Goal: Contribute content

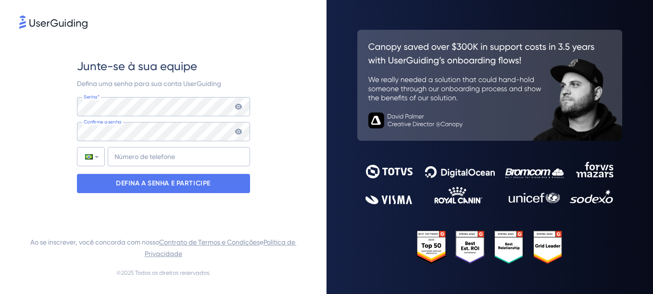
click at [238, 108] on icon at bounding box center [239, 107] width 8 height 8
click at [240, 134] on icon at bounding box center [238, 132] width 7 height 6
click at [168, 165] on input "+55" at bounding box center [179, 156] width 142 height 19
type input "[PHONE_NUMBER]"
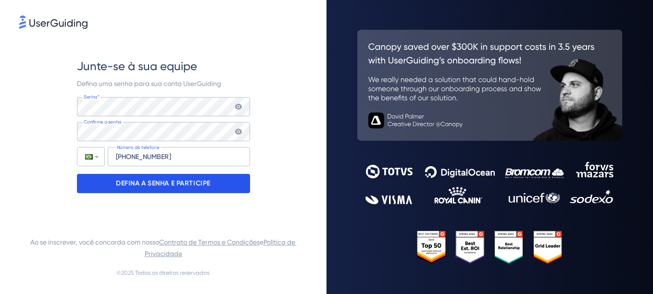
click at [193, 181] on p "DEFINA A SENHA E PARTICIPE" at bounding box center [163, 183] width 95 height 15
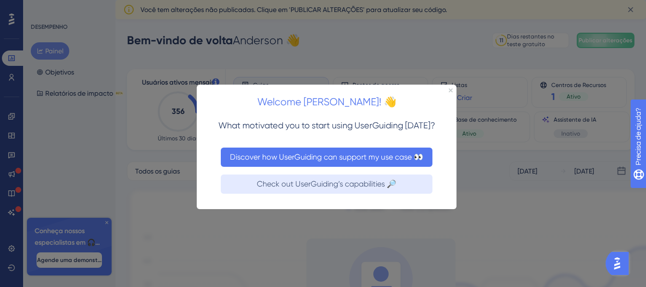
click at [329, 159] on button "Discover how UserGuiding can support my use case 👀" at bounding box center [327, 157] width 212 height 19
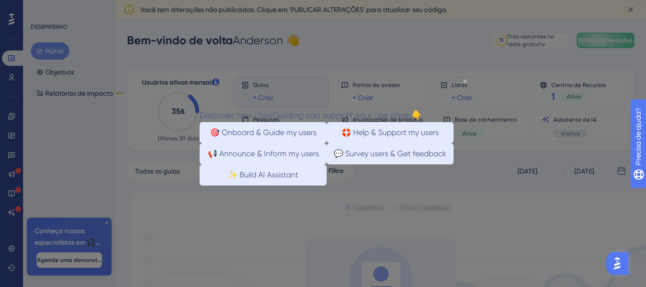
click at [464, 81] on icon "Close Preview" at bounding box center [465, 81] width 4 height 4
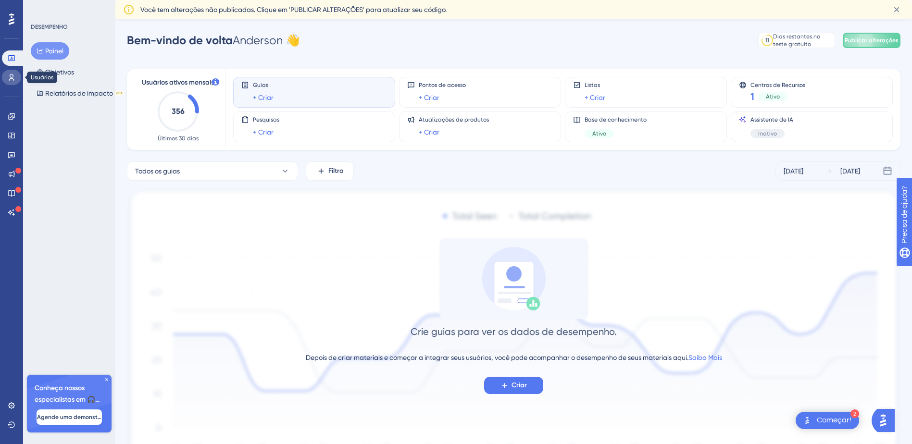
click at [8, 78] on icon at bounding box center [12, 78] width 8 height 8
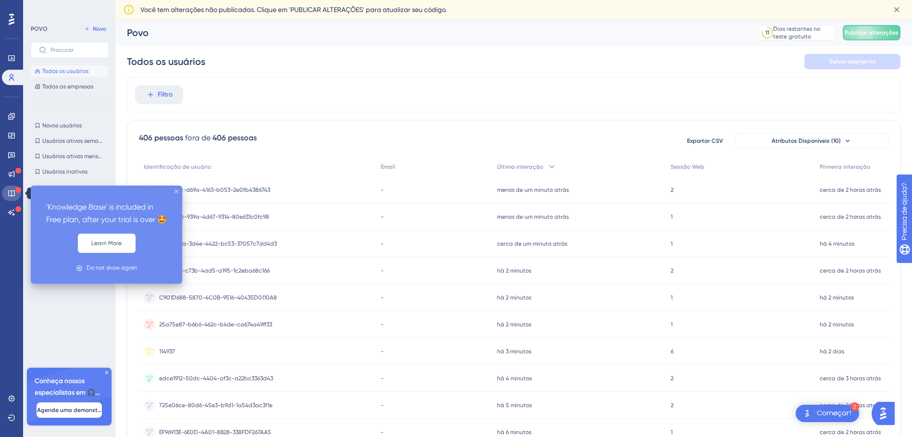
click at [13, 192] on icon at bounding box center [12, 193] width 8 height 8
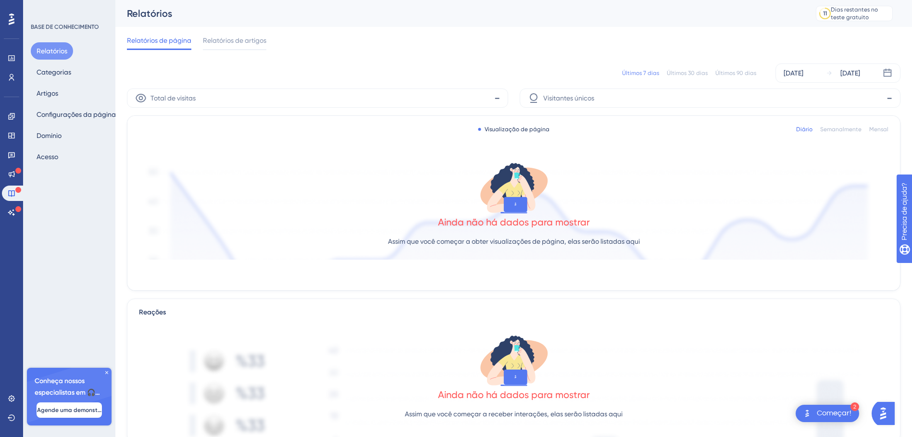
drag, startPoint x: 69, startPoint y: 100, endPoint x: 69, endPoint y: 93, distance: 6.7
click at [0, 0] on div "✨ INSCREVA-SE AGORA✨" at bounding box center [0, 0] width 0 height 0
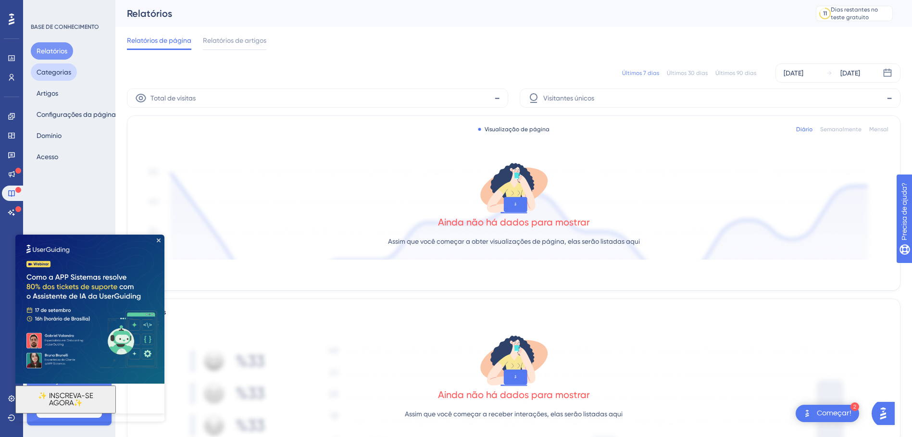
click at [59, 71] on button "Categorias" at bounding box center [54, 71] width 46 height 17
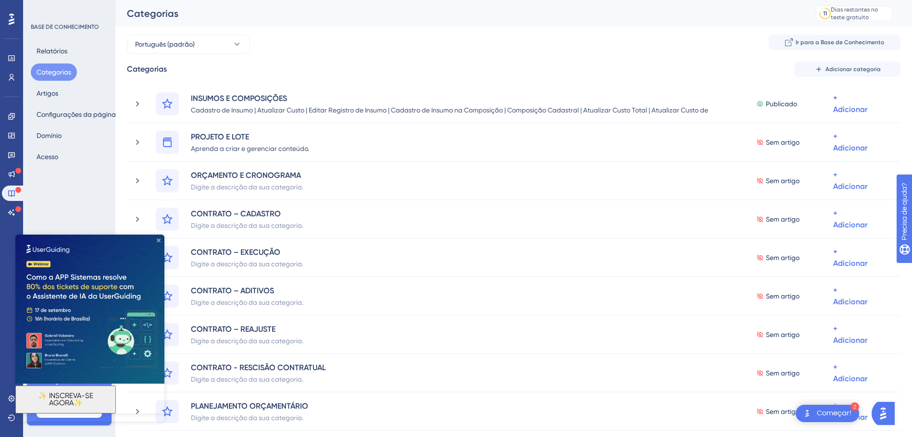
click at [157, 240] on div "✨ INSCREVA-SE AGORA✨" at bounding box center [89, 324] width 149 height 179
click at [158, 240] on icon "Close Preview" at bounding box center [159, 240] width 4 height 4
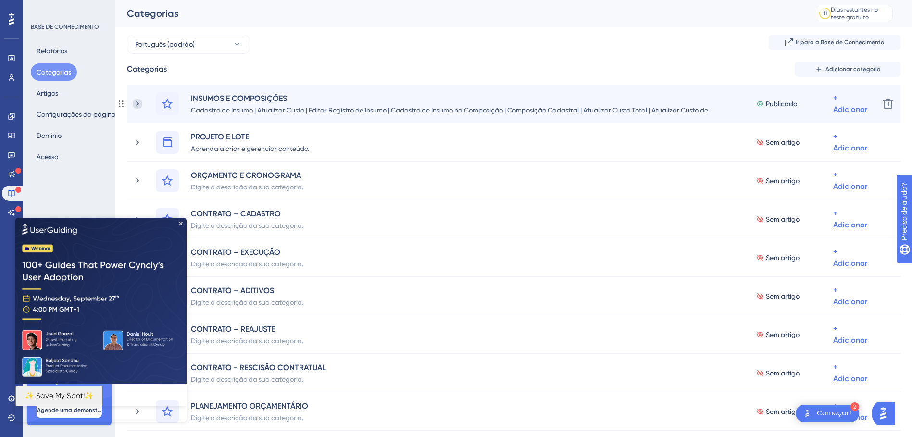
click at [136, 105] on icon at bounding box center [138, 104] width 10 height 10
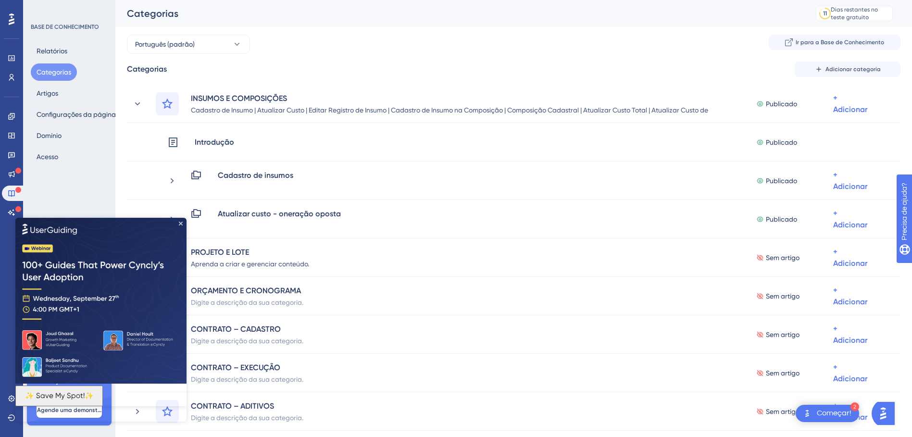
click at [178, 224] on div "✨ Save My Spot!✨" at bounding box center [100, 311] width 171 height 188
click at [177, 221] on img at bounding box center [100, 300] width 171 height 166
click at [88, 192] on div "BASE DE CONHECIMENTO Relatórios Categorias Artigos Configurações da página Domí…" at bounding box center [69, 218] width 92 height 437
click at [180, 221] on icon "Close Preview" at bounding box center [181, 223] width 4 height 4
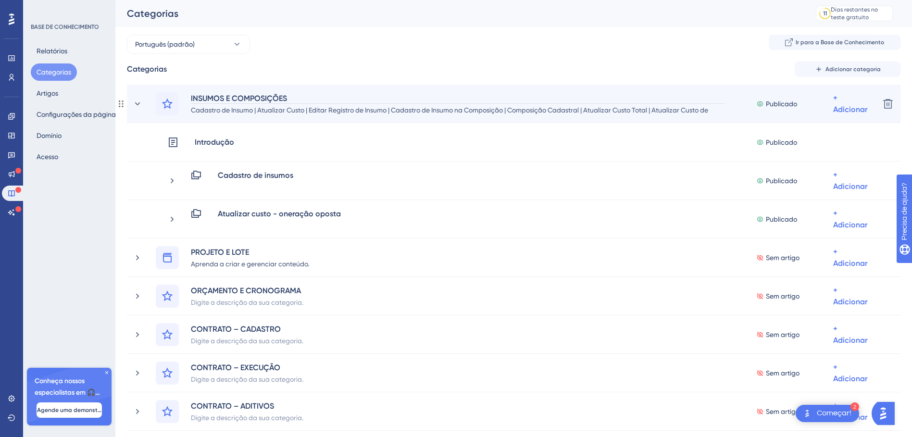
click at [280, 103] on div "INSUMOS E COMPOSIÇÕES" at bounding box center [457, 98] width 535 height 12
click at [652, 113] on div "INSUMOS E COMPOSIÇÕES Cadastro de Insumo | Atualizar Custo | Editar Registro de…" at bounding box center [514, 103] width 716 height 23
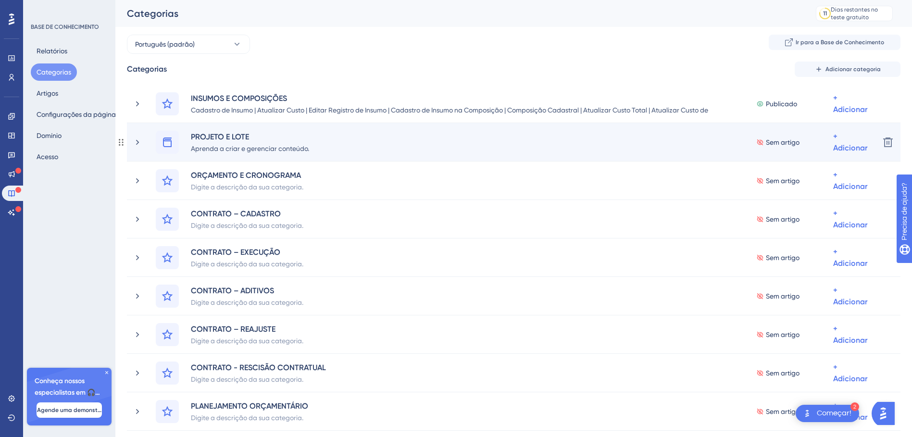
click at [310, 137] on div "PROJETO E LOTE Aprenda a criar e gerenciar conteúdo." at bounding box center [253, 142] width 127 height 23
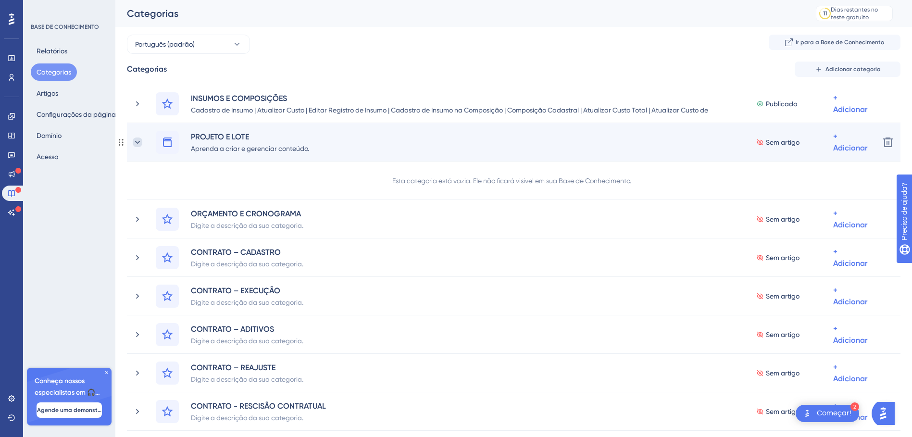
click at [138, 146] on icon at bounding box center [138, 143] width 10 height 10
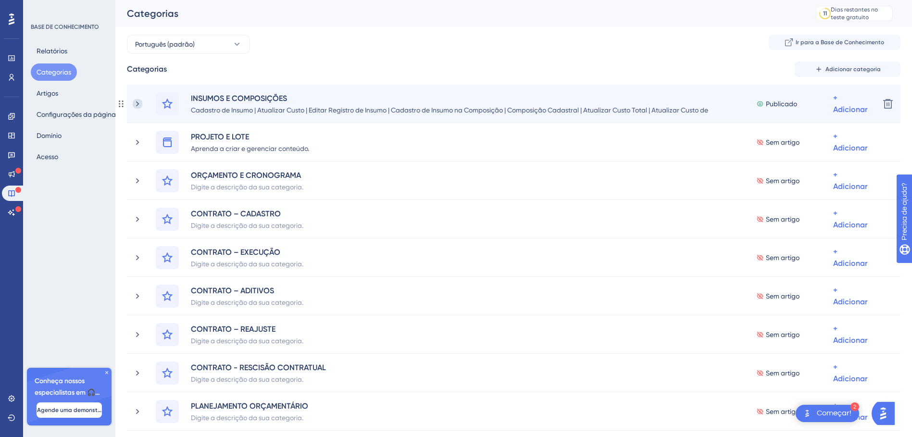
click at [139, 101] on icon at bounding box center [138, 104] width 10 height 10
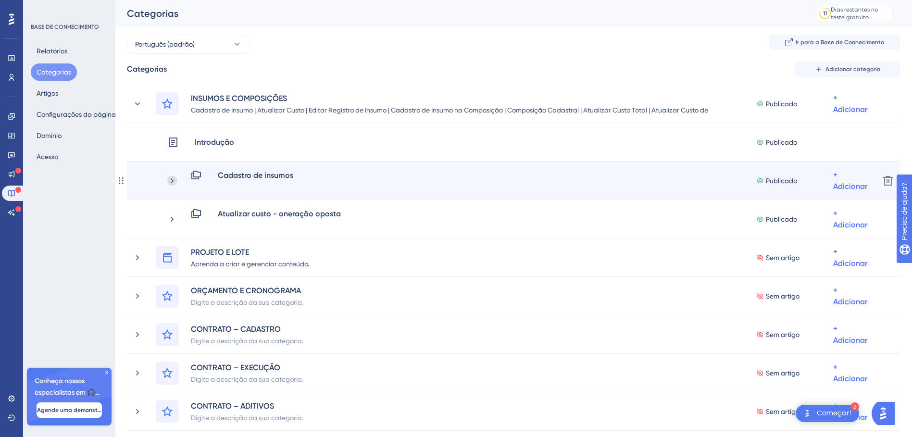
click at [170, 177] on icon at bounding box center [172, 181] width 10 height 10
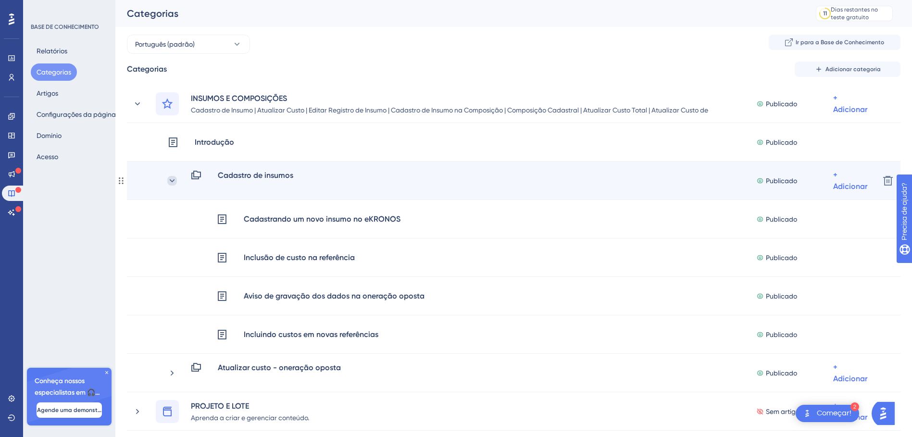
click at [176, 180] on icon at bounding box center [172, 181] width 10 height 10
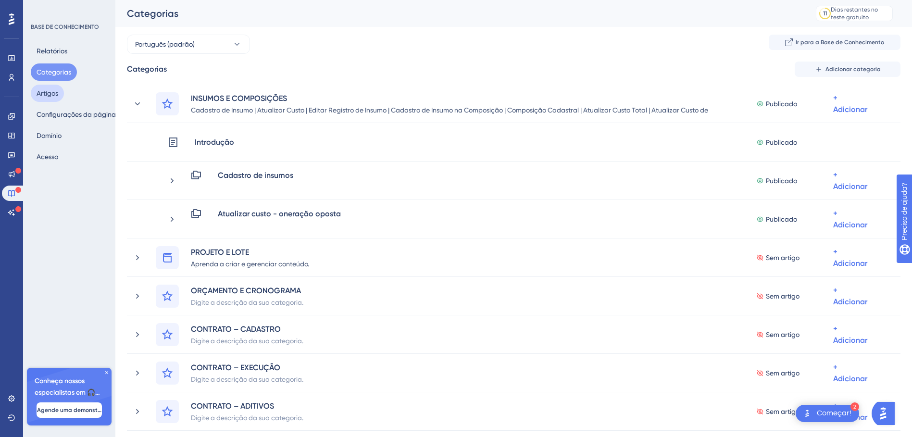
click at [60, 92] on button "Artigos" at bounding box center [47, 93] width 33 height 17
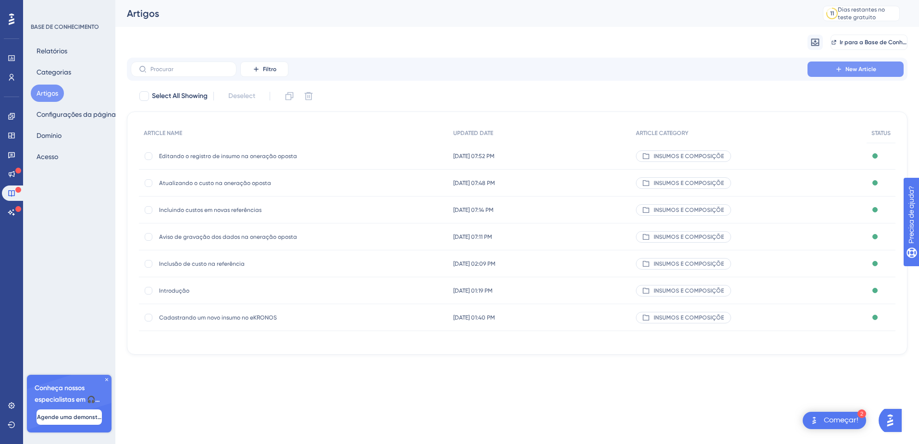
click at [652, 71] on span "New Article" at bounding box center [861, 69] width 31 height 8
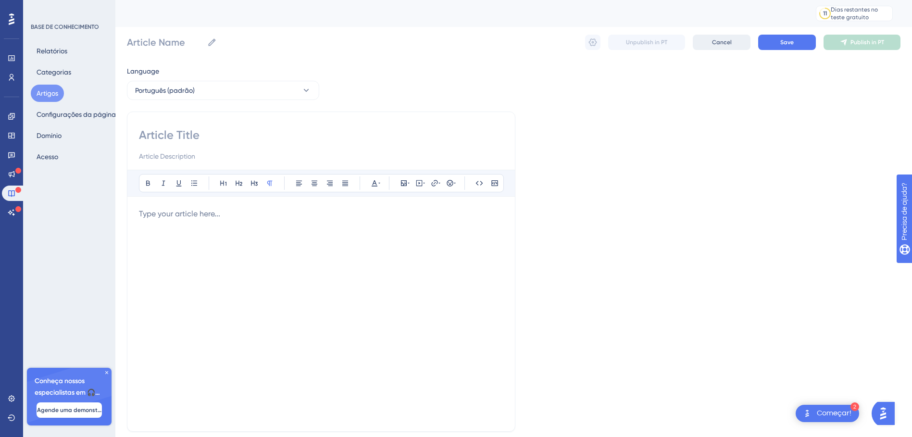
click at [652, 40] on button "Cancel" at bounding box center [722, 42] width 58 height 15
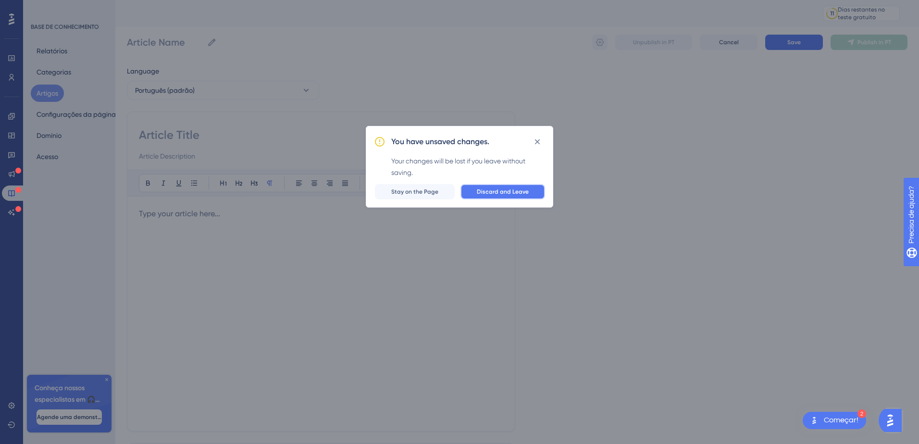
click at [491, 187] on button "Discard and Leave" at bounding box center [503, 191] width 85 height 15
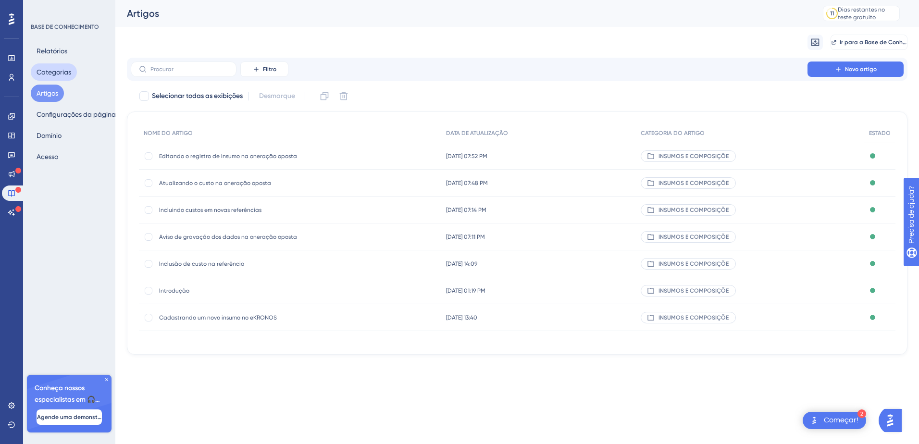
click at [62, 69] on button "Categorias" at bounding box center [54, 71] width 46 height 17
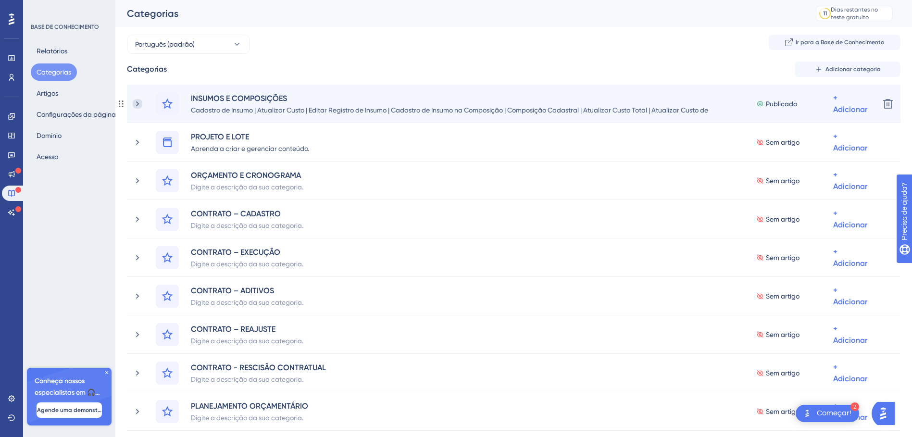
click at [134, 104] on icon at bounding box center [138, 104] width 10 height 10
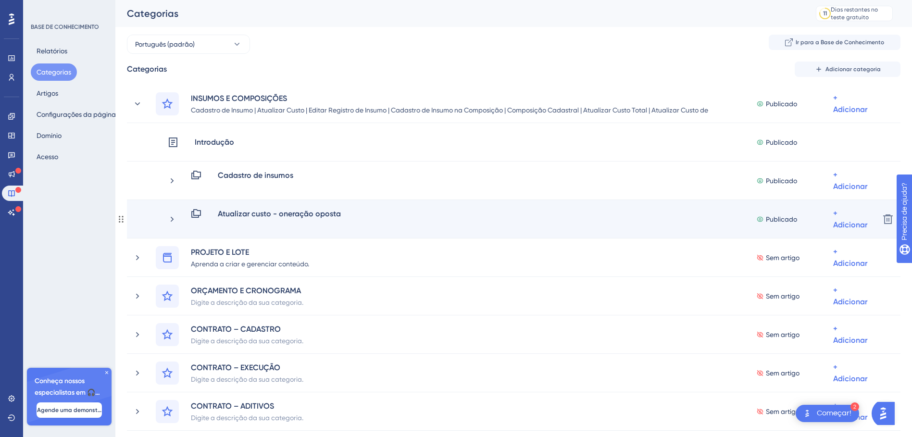
click at [178, 216] on div "Atualizar custo - oneração oposta Publicado + Adicionar" at bounding box center [519, 219] width 704 height 23
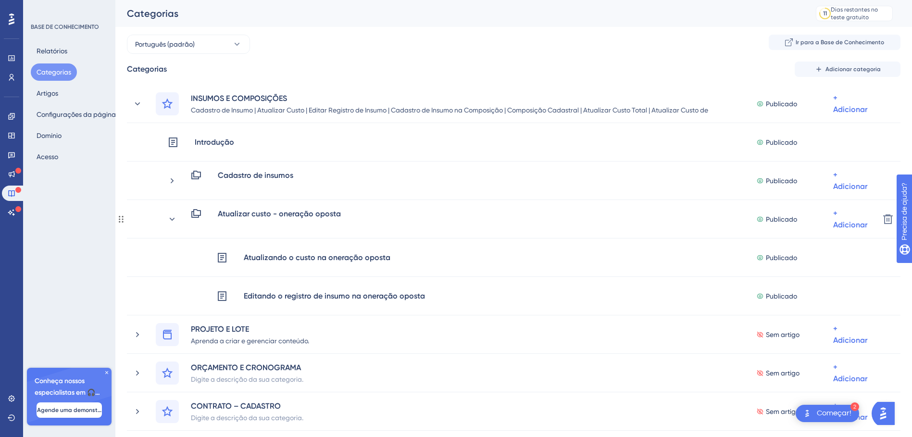
click at [178, 216] on div "Atualizar custo - oneração oposta Publicado + Adicionar" at bounding box center [519, 219] width 704 height 23
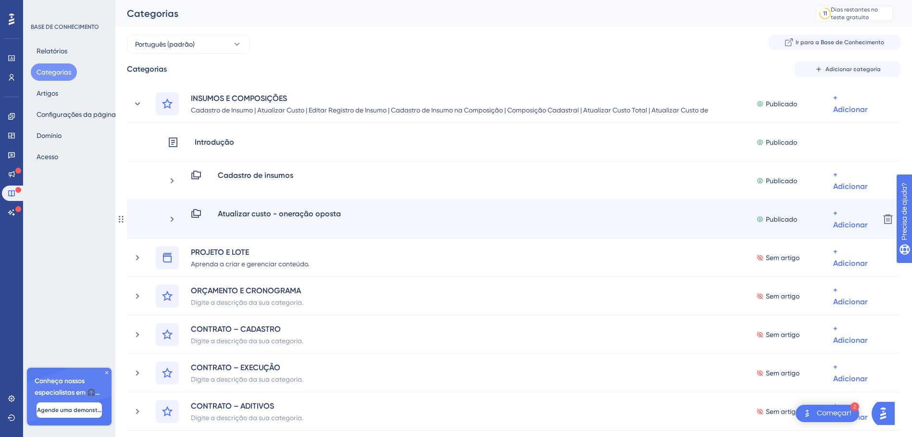
click at [179, 210] on div "Atualizar custo - oneração oposta Publicado + Adicionar" at bounding box center [519, 219] width 704 height 23
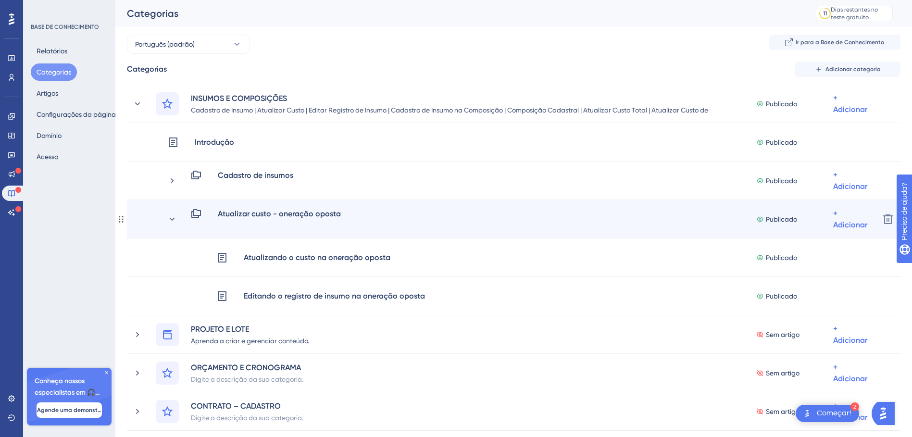
click at [179, 211] on div "Atualizar custo - oneração oposta Publicado + Adicionar" at bounding box center [519, 219] width 704 height 23
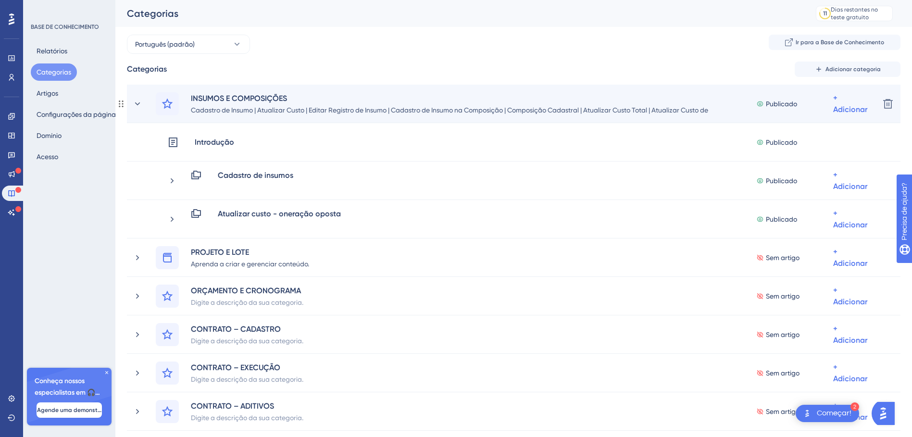
click at [134, 110] on div "INSUMOS E COMPOSIÇÕES Cadastro de Insumo | Atualizar Custo | Editar Registro de…" at bounding box center [502, 103] width 739 height 23
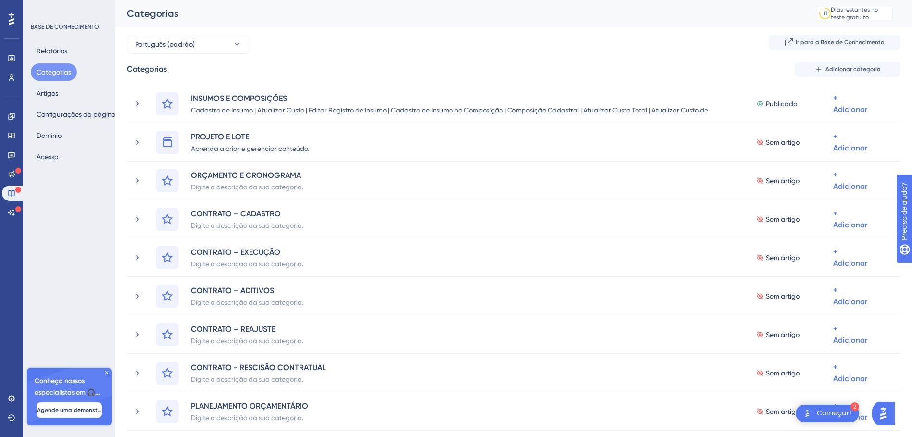
click at [59, 74] on button "Categorias" at bounding box center [54, 71] width 46 height 17
click at [63, 45] on button "Relatórios" at bounding box center [52, 50] width 42 height 17
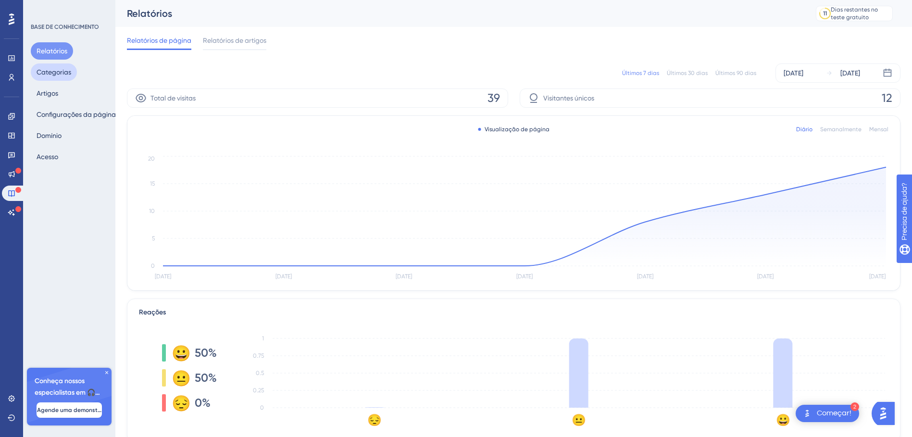
click at [60, 73] on button "Categorias" at bounding box center [54, 71] width 46 height 17
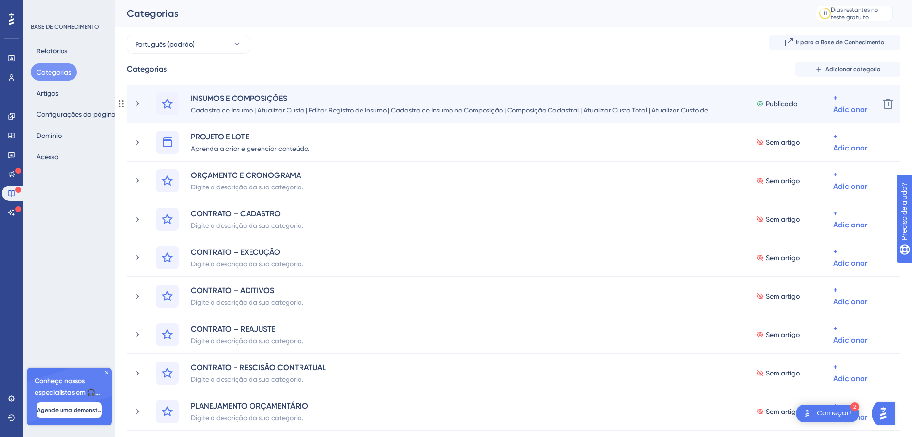
click at [146, 104] on div "INSUMOS E COMPOSIÇÕES Cadastro de Insumo | Atualizar Custo | Editar Registro de…" at bounding box center [502, 103] width 739 height 23
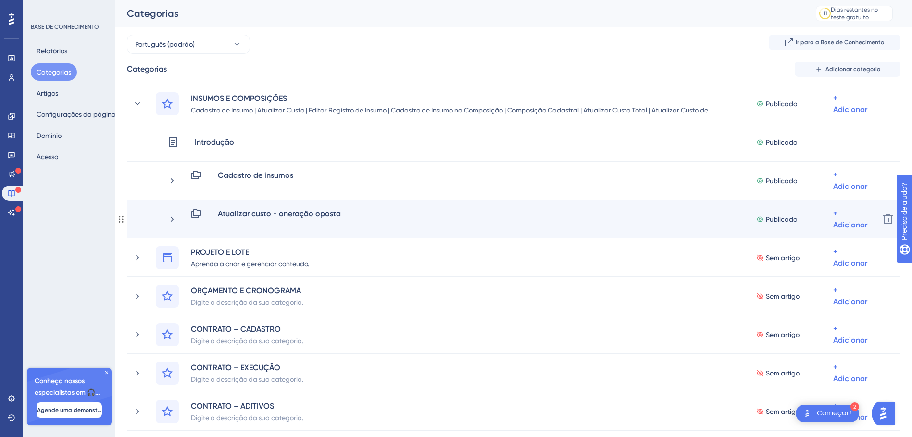
click at [173, 213] on div "Atualizar custo - oneração oposta Publicado + Adicionar" at bounding box center [519, 219] width 704 height 23
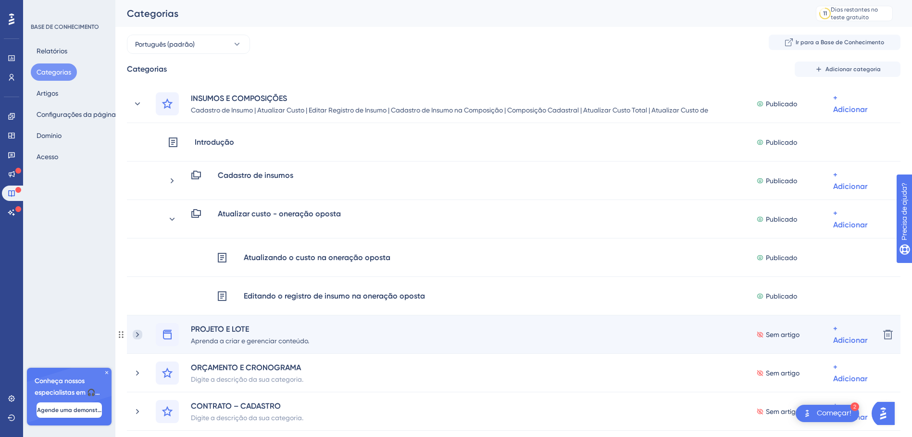
click at [137, 294] on icon at bounding box center [138, 335] width 10 height 10
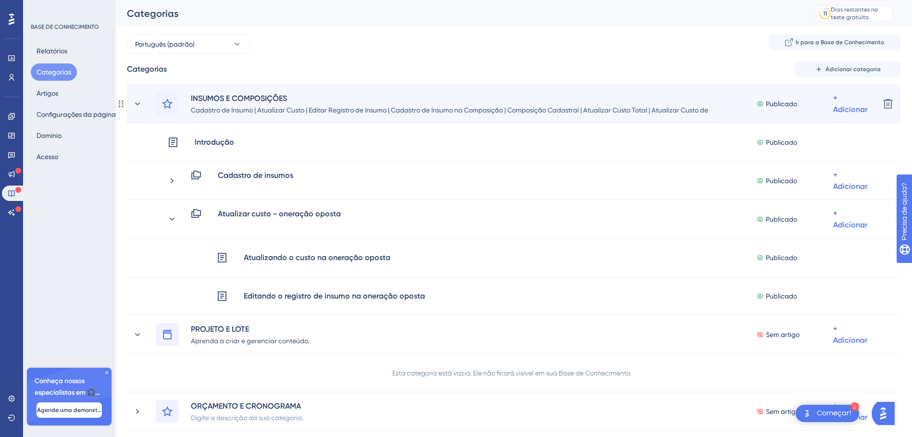
click at [142, 109] on div "INSUMOS E COMPOSIÇÕES Cadastro de Insumo | Atualizar Custo | Editar Registro de…" at bounding box center [502, 103] width 739 height 23
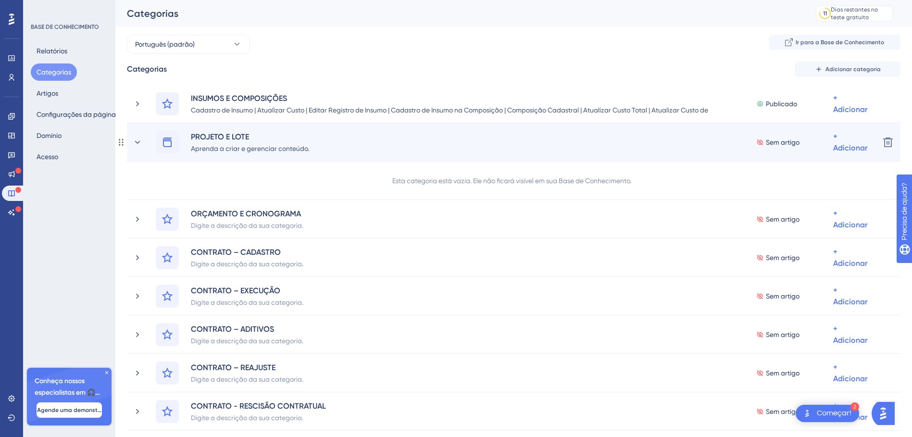
click at [144, 139] on div "PROJETO E LOTE Aprenda a criar e gerenciar conteúdo. Sem artigo + Adicionar" at bounding box center [502, 142] width 739 height 23
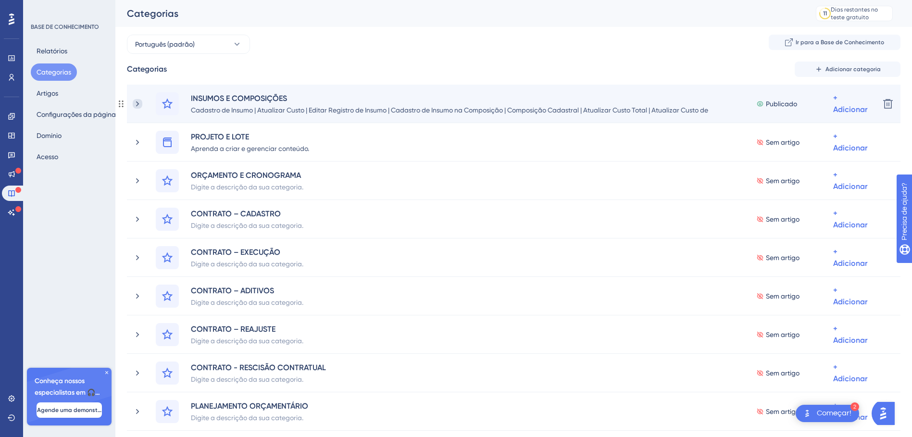
click at [133, 103] on div "INSUMOS E COMPOSIÇÕES Cadastro de Insumo | Atualizar Custo | Editar Registro de…" at bounding box center [514, 104] width 774 height 38
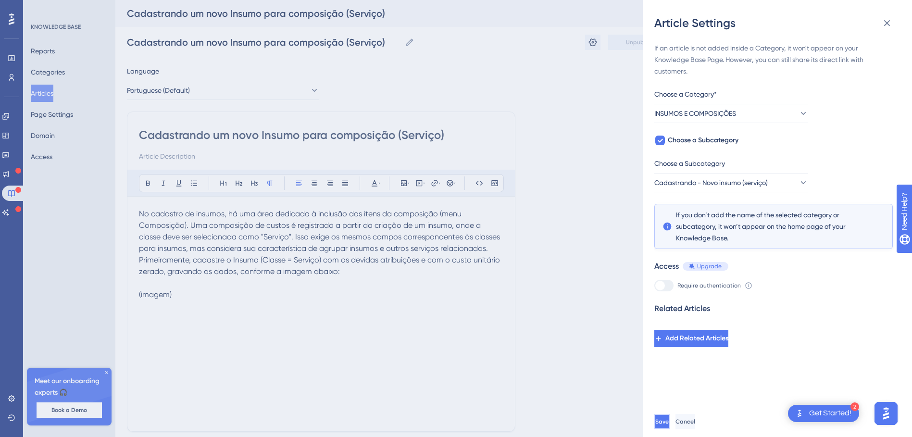
click at [670, 428] on button "Save" at bounding box center [661, 421] width 15 height 15
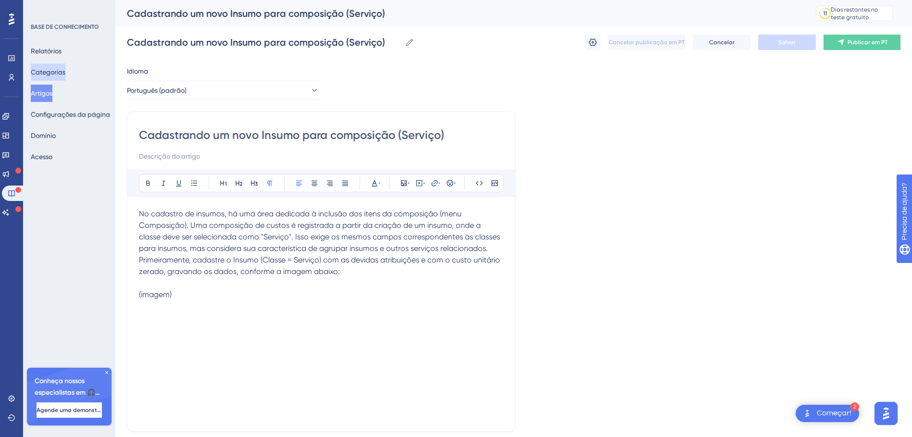
click at [44, 68] on button "Categorias" at bounding box center [48, 71] width 35 height 17
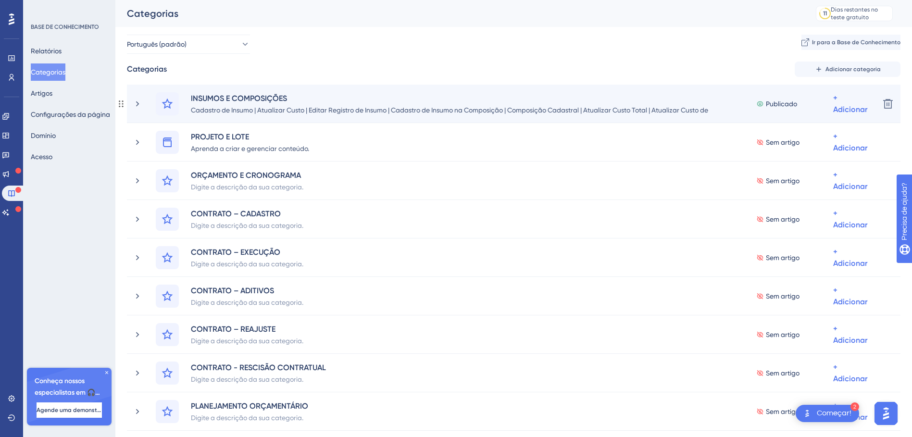
click at [143, 108] on div "INSUMOS E COMPOSIÇÕES Cadastro de Insumo | Atualizar Custo | Editar Registro de…" at bounding box center [502, 103] width 739 height 23
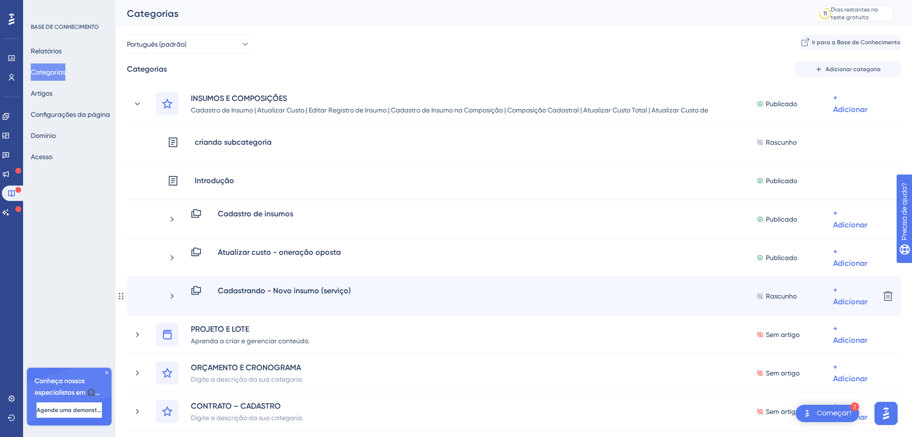
click at [179, 289] on div "Cadastrando - Novo insumo (serviço) Rascunho + Adicionar" at bounding box center [519, 296] width 704 height 23
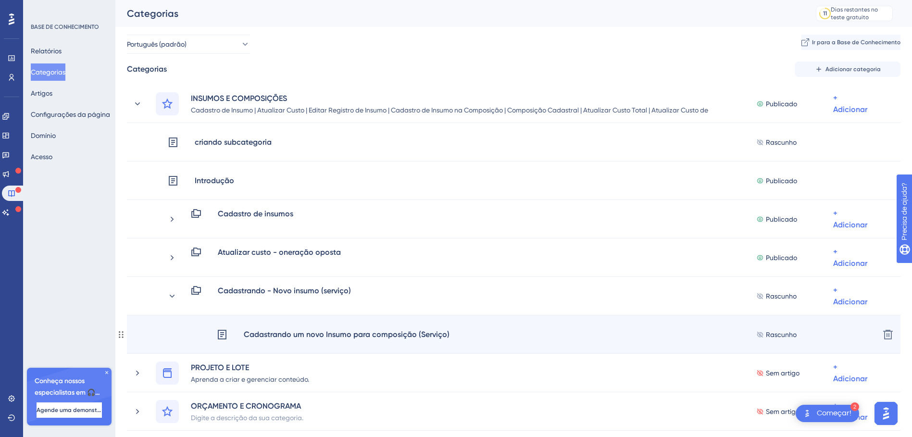
click at [309, 335] on div "Cadastrando um novo Insumo para composição (Serviço)" at bounding box center [346, 334] width 207 height 13
click at [410, 337] on div "Cadastrando um novo Insumo para composição (Serviço)" at bounding box center [346, 334] width 207 height 13
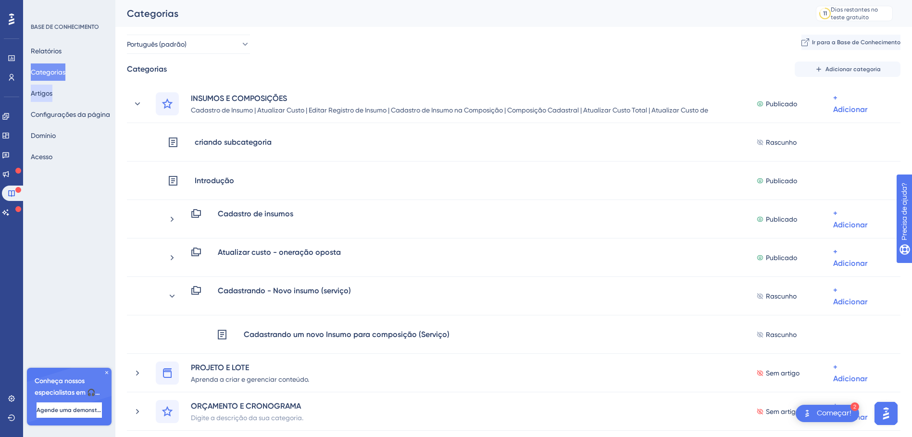
click at [52, 94] on button "Artigos" at bounding box center [42, 93] width 22 height 17
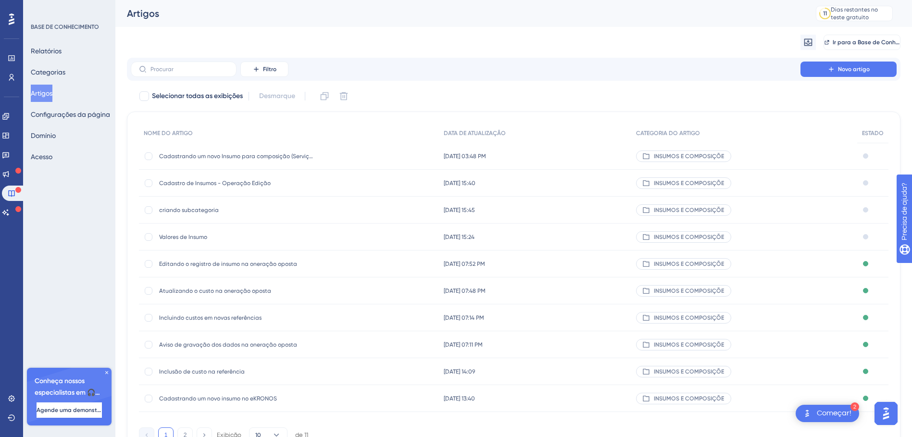
click at [294, 158] on span "Cadastrando um novo Insumo para composição (Serviço)" at bounding box center [236, 156] width 154 height 8
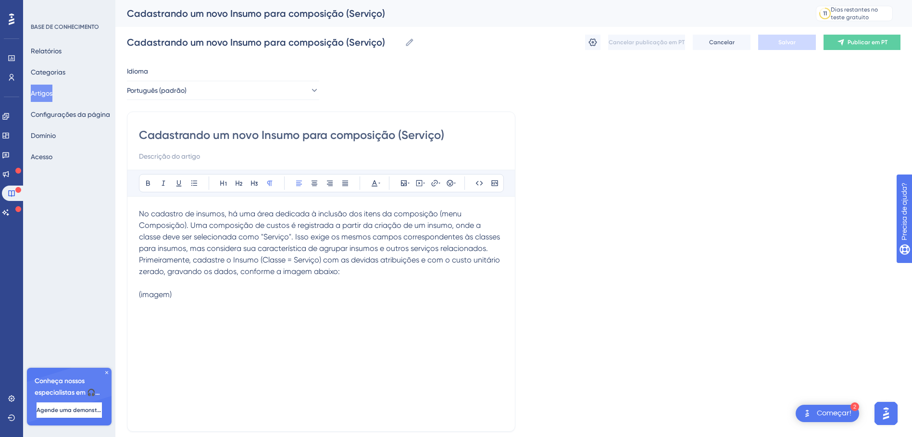
click at [7, 22] on div at bounding box center [11, 19] width 15 height 15
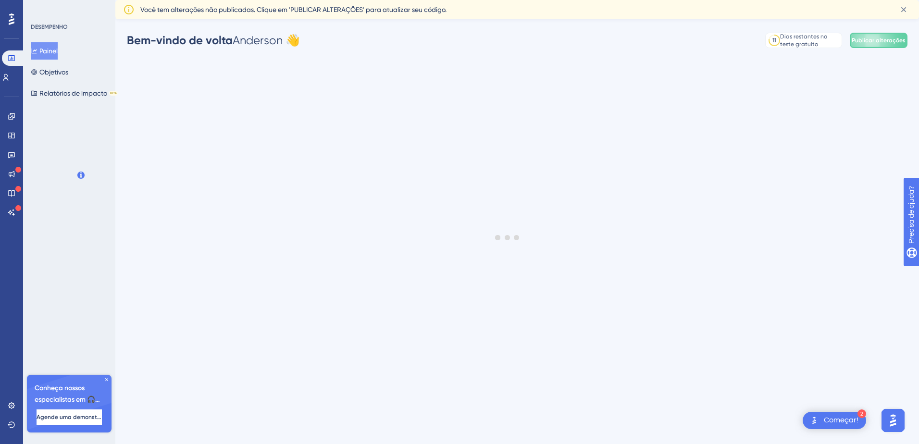
click at [45, 51] on button "Painel" at bounding box center [44, 50] width 27 height 17
click at [8, 178] on link at bounding box center [12, 173] width 8 height 15
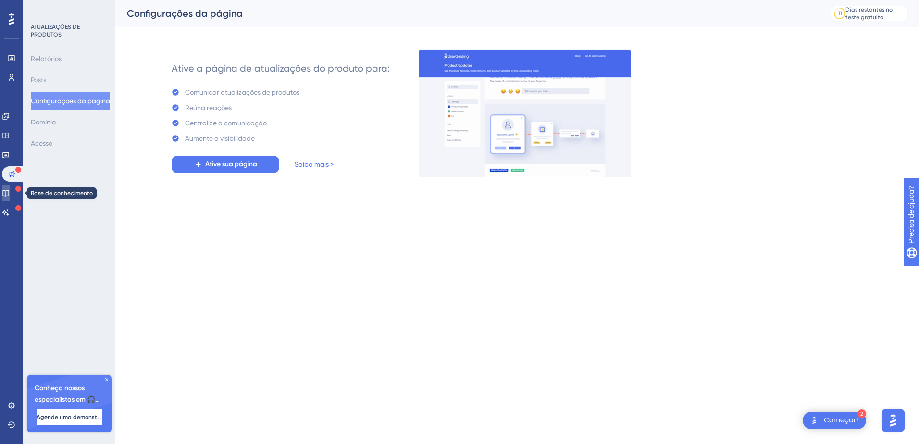
click at [7, 191] on link at bounding box center [6, 193] width 8 height 15
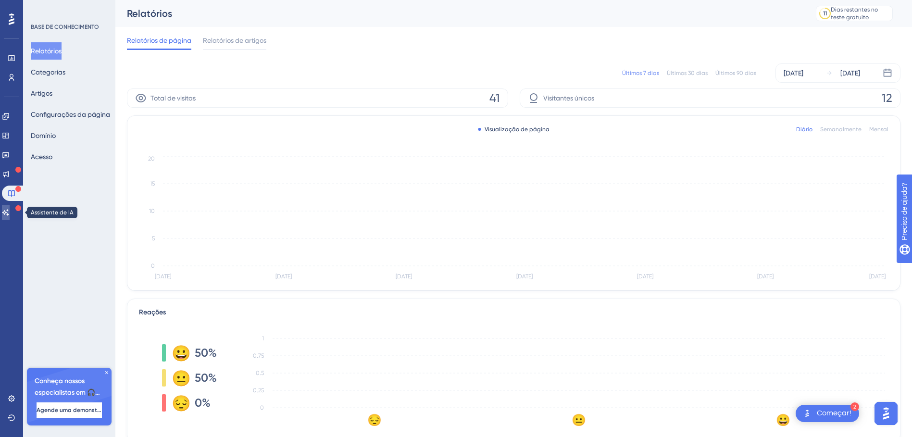
click at [9, 210] on icon at bounding box center [5, 212] width 7 height 6
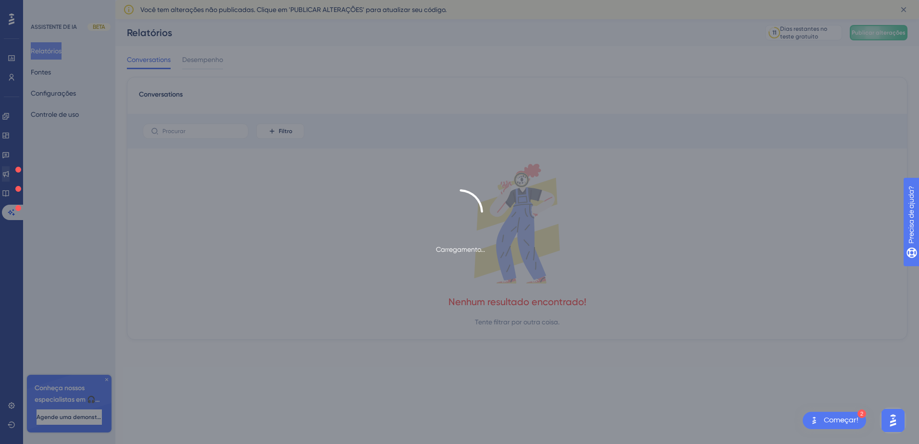
click at [10, 165] on div "Carregamento..." at bounding box center [459, 222] width 919 height 444
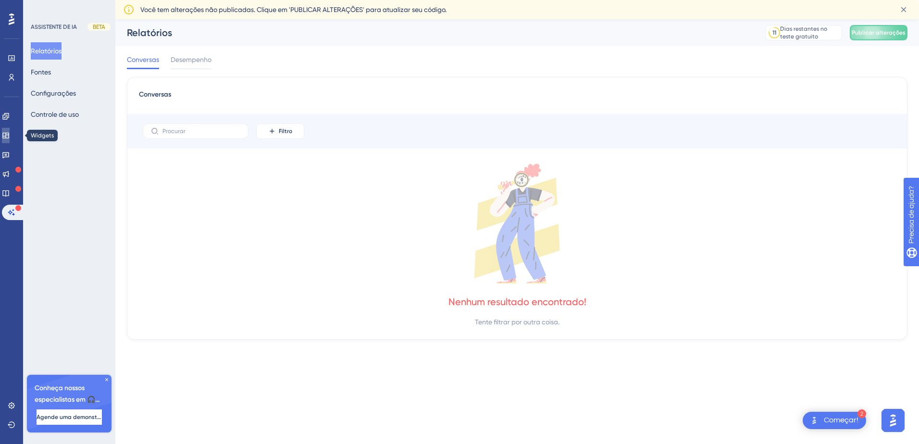
click at [10, 143] on link at bounding box center [6, 135] width 8 height 15
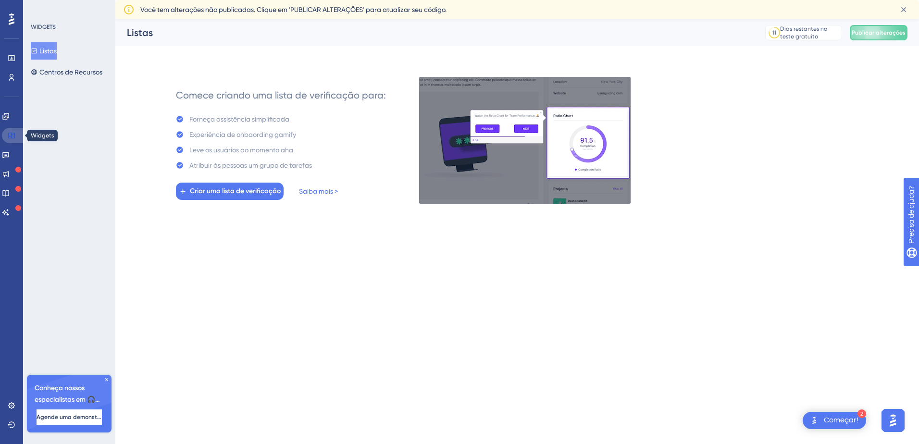
click at [13, 128] on link at bounding box center [13, 135] width 23 height 15
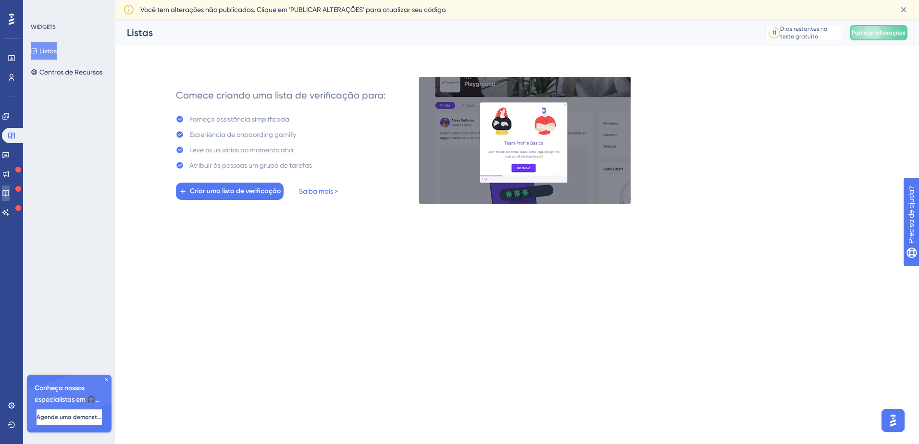
click at [9, 191] on icon at bounding box center [5, 193] width 6 height 6
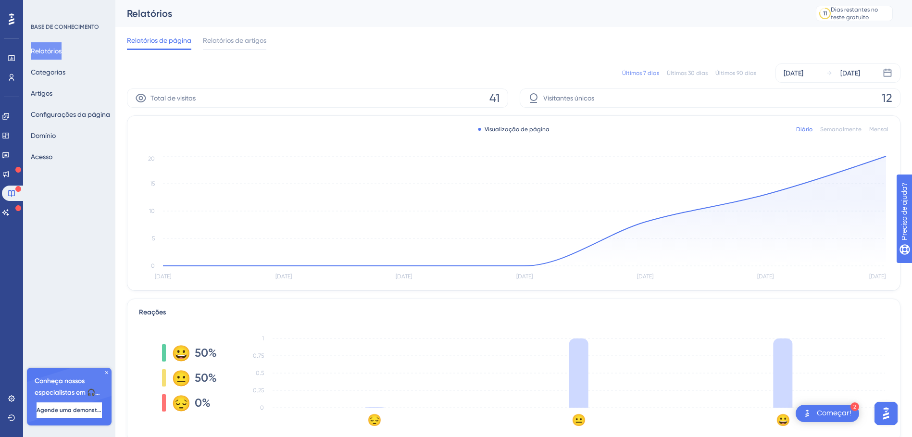
click at [834, 414] on div "Começar!" at bounding box center [834, 413] width 35 height 11
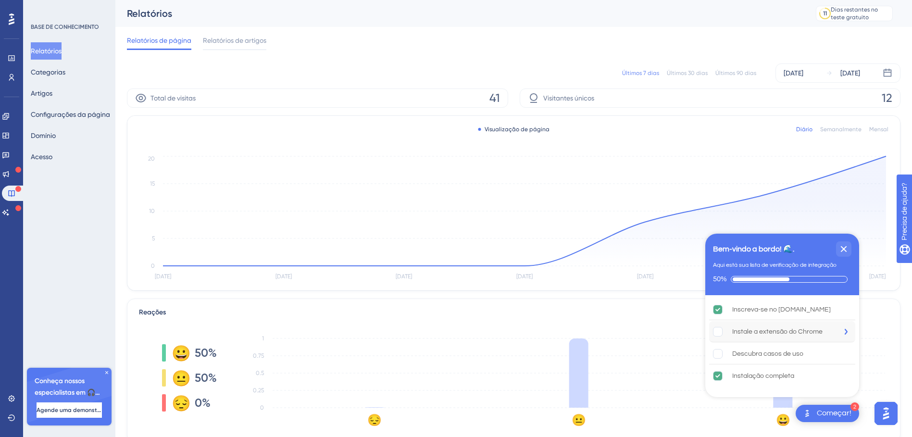
click at [771, 332] on div "Instale a extensão do Chrome" at bounding box center [777, 332] width 90 height 12
click at [768, 355] on div "Descubra casos de uso" at bounding box center [767, 354] width 71 height 12
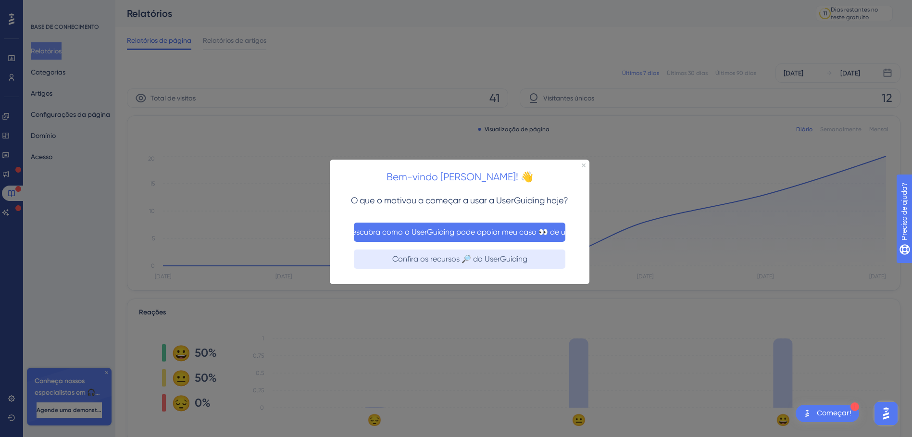
click at [482, 226] on button "Descubra como a UserGuiding pode apoiar meu caso 👀 de uso" at bounding box center [460, 232] width 212 height 19
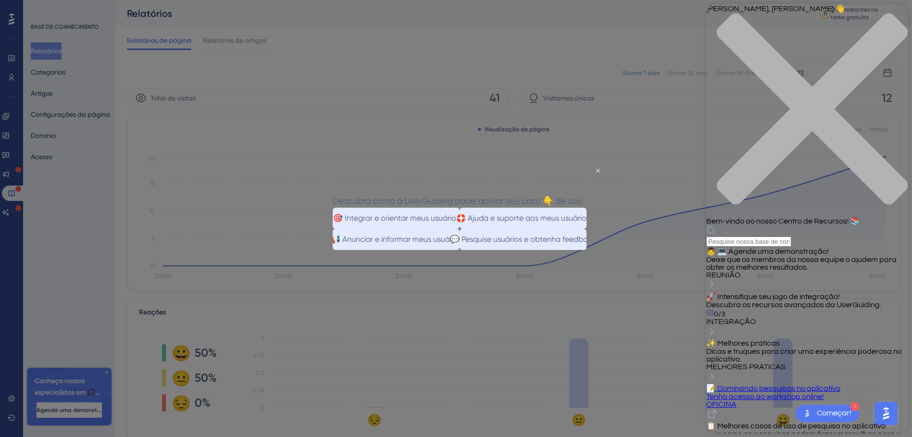
scroll to position [128, 0]
click at [889, 16] on div "fechar centro de recursos" at bounding box center [807, 114] width 202 height 203
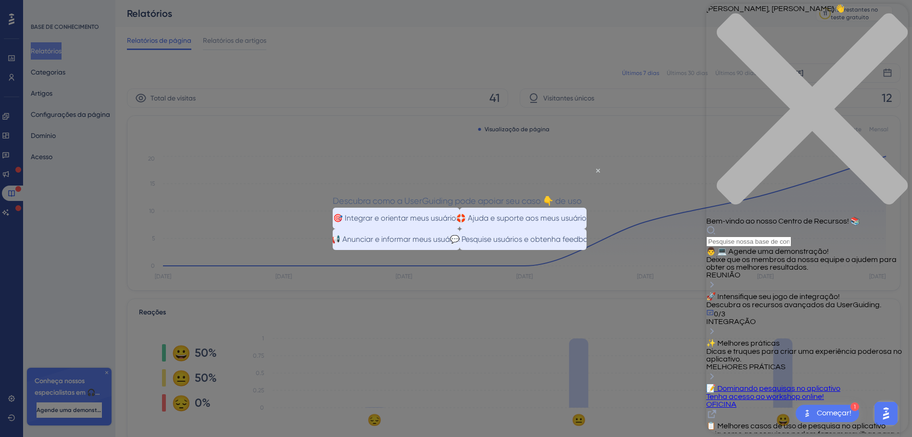
click at [107, 63] on div at bounding box center [456, 218] width 912 height 437
click at [891, 20] on icon "fechar centro de recursos" at bounding box center [807, 114] width 202 height 202
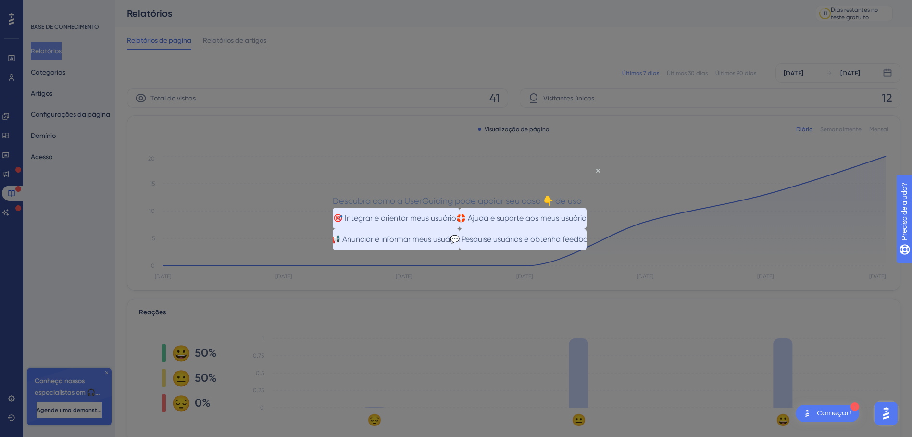
click at [582, 194] on div "Descubra como a UserGuiding pode apoiar seu caso 👇 de uso" at bounding box center [457, 201] width 249 height 14
click at [597, 171] on icon "Fechar visualização" at bounding box center [598, 171] width 4 height 4
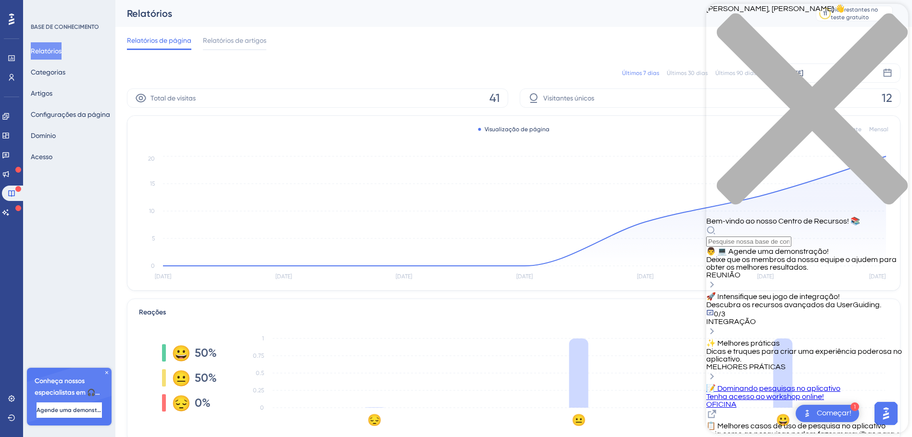
scroll to position [324, 0]
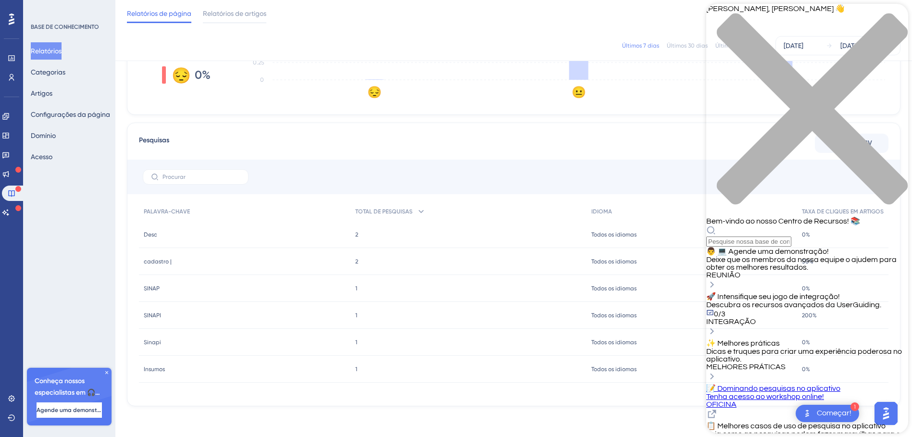
click at [889, 21] on div "fechar centro de recursos" at bounding box center [807, 114] width 202 height 203
